Goal: Entertainment & Leisure: Browse casually

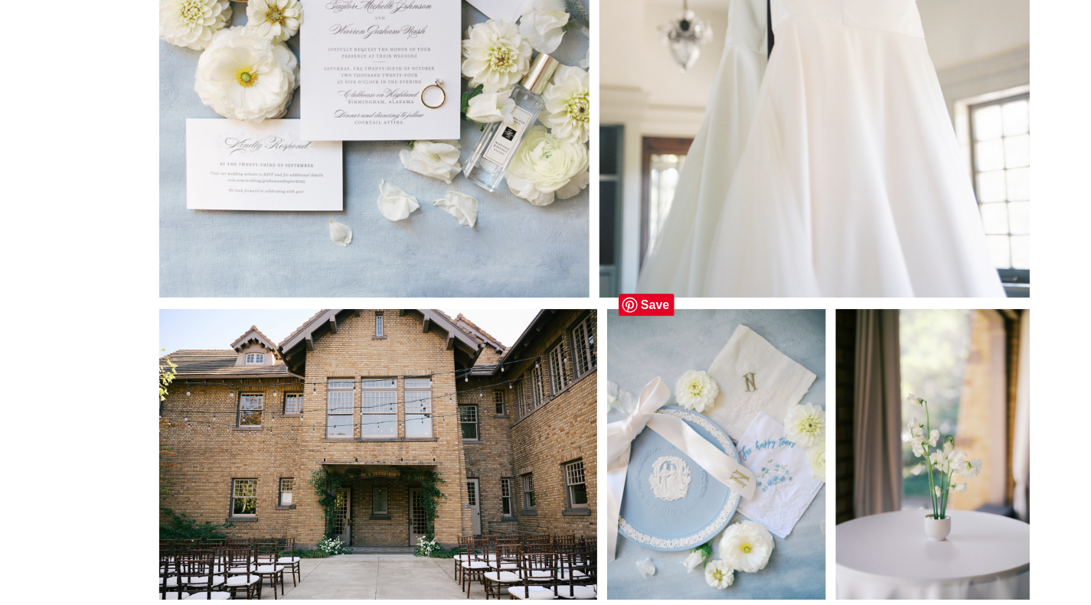
scroll to position [1046, 0]
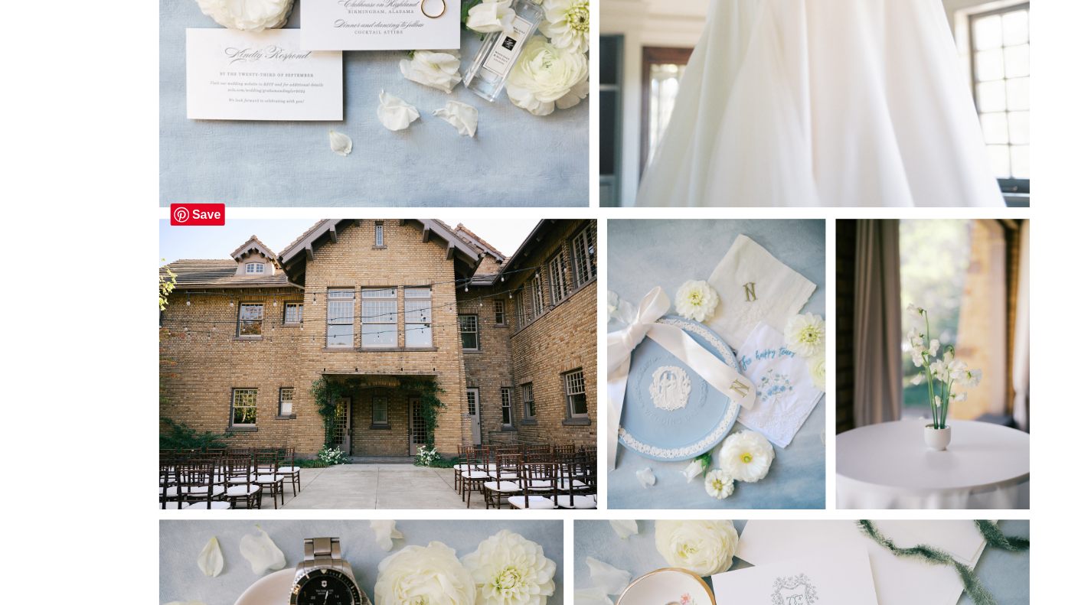
click at [448, 438] on img at bounding box center [396, 440] width 301 height 200
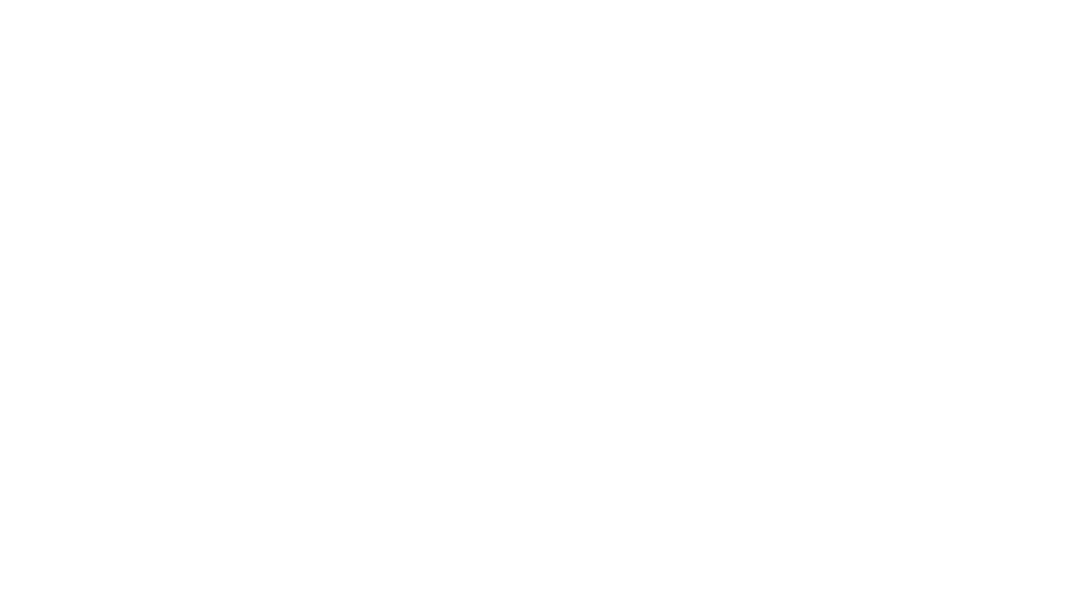
scroll to position [25361, 0]
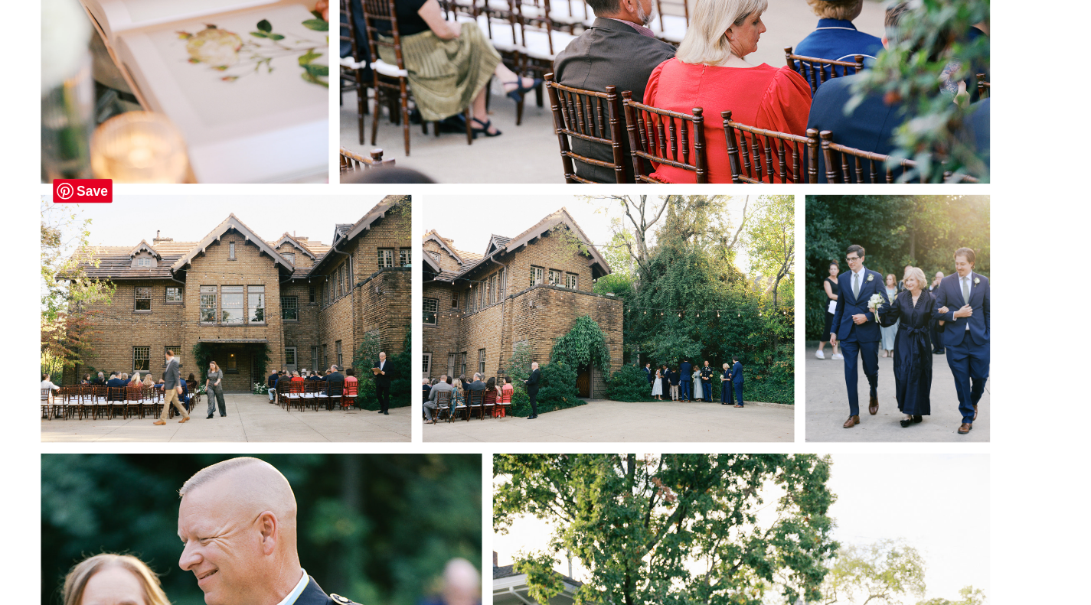
click at [403, 413] on img at bounding box center [362, 425] width 233 height 156
click at [410, 433] on img at bounding box center [362, 425] width 233 height 156
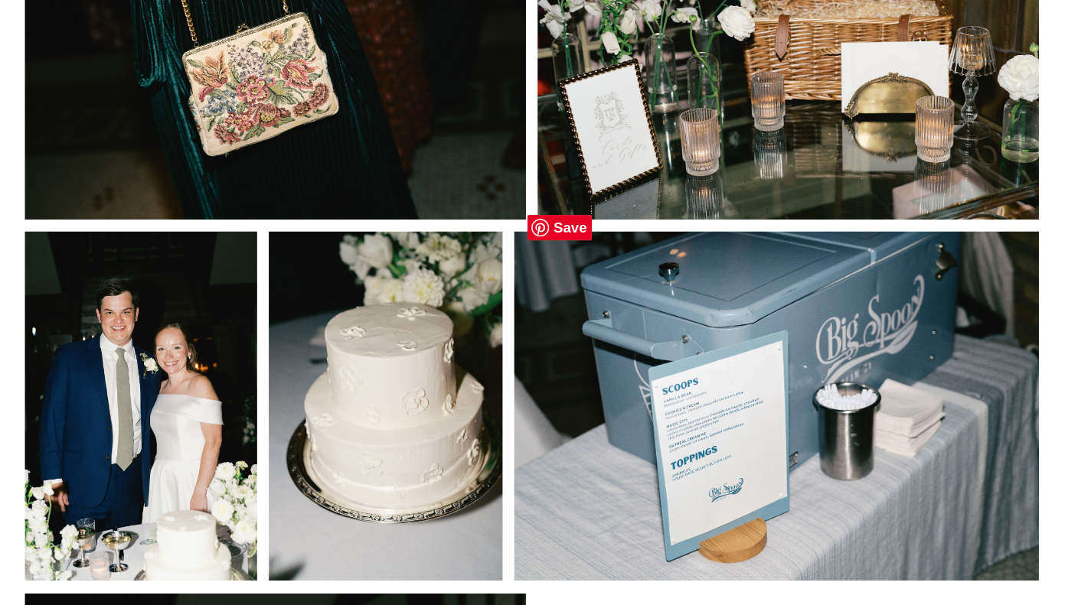
scroll to position [33359, 0]
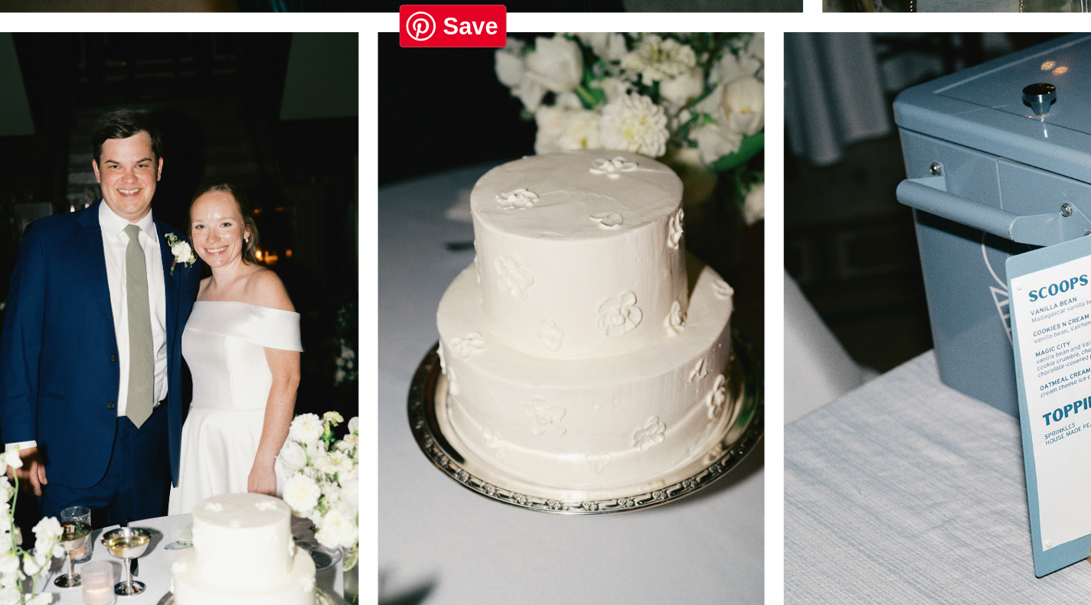
click at [617, 550] on img at bounding box center [689, 487] width 309 height 207
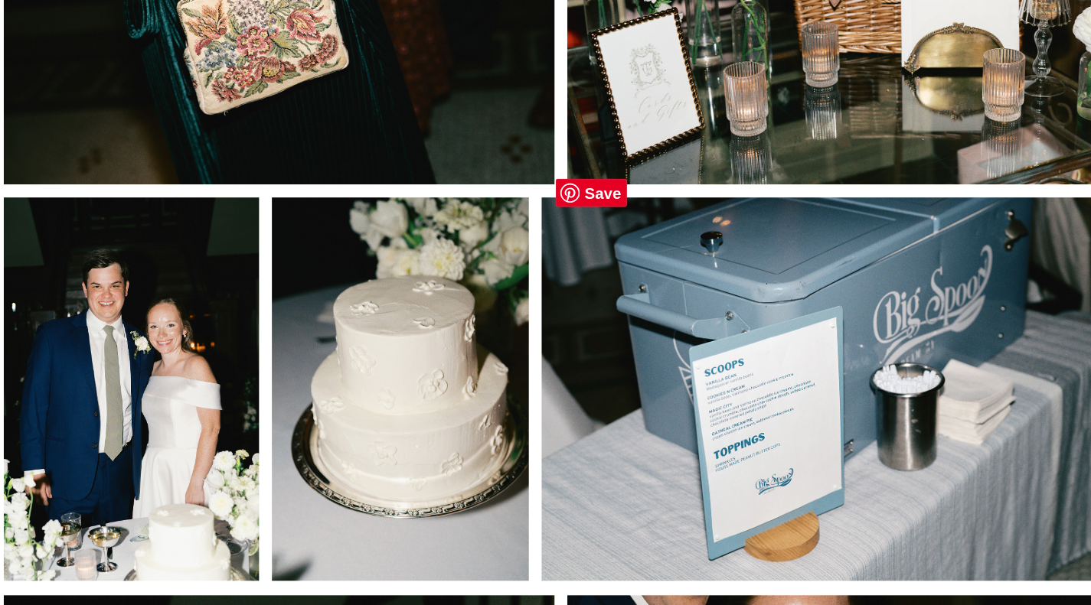
scroll to position [33357, 0]
